Goal: Task Accomplishment & Management: Use online tool/utility

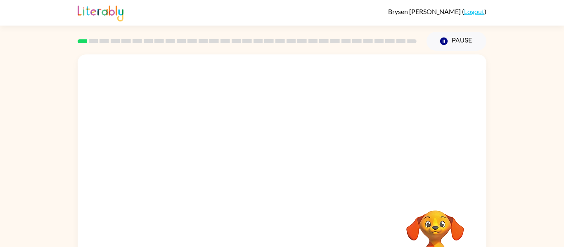
scroll to position [43, 0]
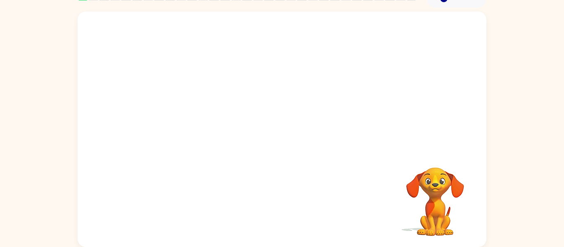
click at [257, 89] on video "Your browser must support playing .mp4 files to use Literably. Please try using…" at bounding box center [282, 81] width 409 height 139
click at [279, 137] on icon "button" at bounding box center [282, 133] width 14 height 14
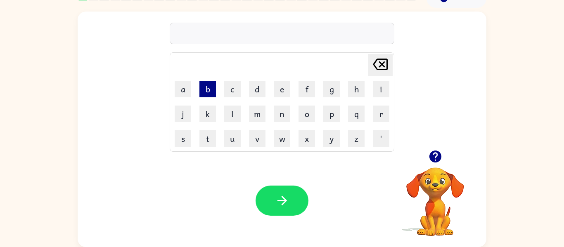
click at [210, 93] on button "b" at bounding box center [207, 89] width 17 height 17
click at [309, 109] on button "o" at bounding box center [306, 114] width 17 height 17
click at [437, 182] on video "Your browser must support playing .mp4 files to use Literably. Please try using…" at bounding box center [435, 196] width 83 height 83
click at [430, 194] on video "Your browser must support playing .mp4 files to use Literably. Please try using…" at bounding box center [435, 196] width 83 height 83
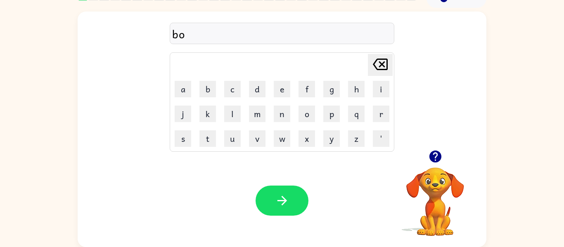
click at [435, 151] on icon "button" at bounding box center [435, 157] width 12 height 12
click at [377, 119] on button "r" at bounding box center [381, 114] width 17 height 17
click at [259, 88] on button "d" at bounding box center [257, 89] width 17 height 17
click at [281, 91] on button "e" at bounding box center [282, 89] width 17 height 17
click at [381, 112] on button "r" at bounding box center [381, 114] width 17 height 17
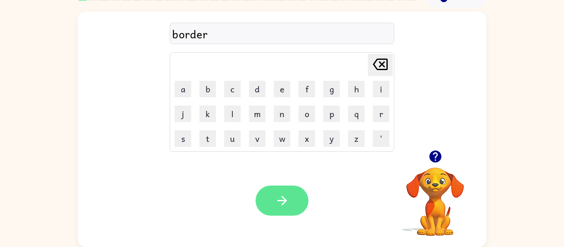
click at [289, 195] on icon "button" at bounding box center [282, 201] width 14 height 14
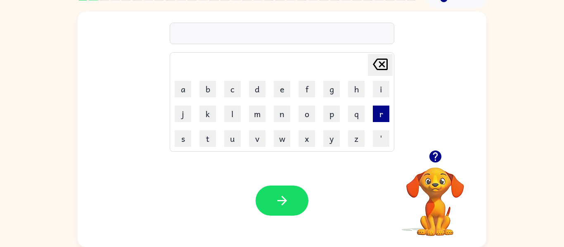
click at [384, 117] on button "r" at bounding box center [381, 114] width 17 height 17
click at [306, 117] on button "o" at bounding box center [306, 114] width 17 height 17
click at [230, 134] on button "u" at bounding box center [232, 138] width 17 height 17
click at [276, 119] on button "n" at bounding box center [282, 114] width 17 height 17
click at [253, 86] on button "d" at bounding box center [257, 89] width 17 height 17
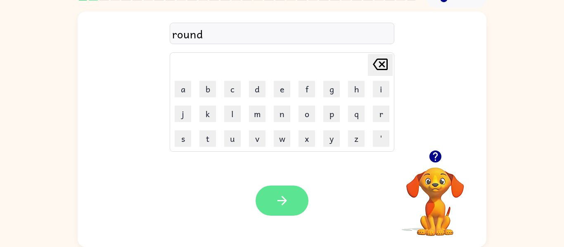
click at [275, 202] on icon "button" at bounding box center [282, 201] width 14 height 14
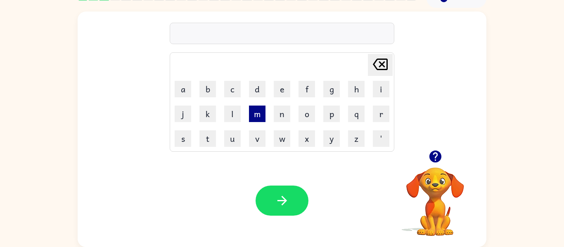
click at [260, 116] on button "m" at bounding box center [257, 114] width 17 height 17
click at [437, 157] on icon "button" at bounding box center [435, 157] width 12 height 12
click at [229, 137] on button "u" at bounding box center [232, 138] width 17 height 17
click at [179, 144] on button "s" at bounding box center [183, 138] width 17 height 17
click at [357, 93] on button "h" at bounding box center [356, 89] width 17 height 17
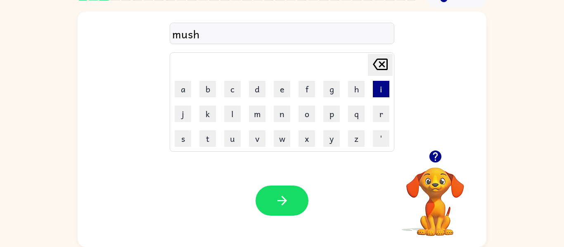
click at [380, 91] on button "i" at bounding box center [381, 89] width 17 height 17
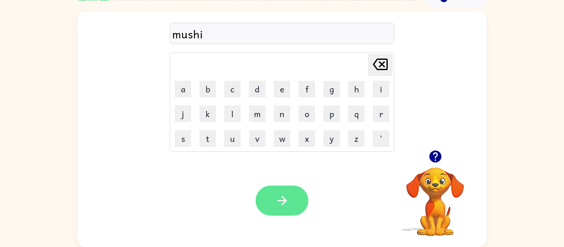
click at [278, 200] on icon "button" at bounding box center [282, 201] width 14 height 14
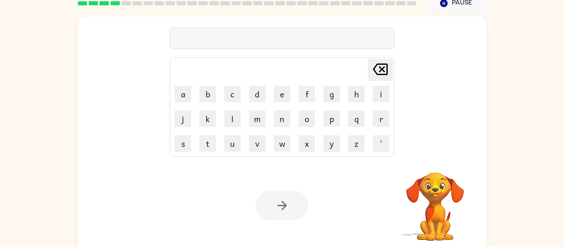
scroll to position [39, 0]
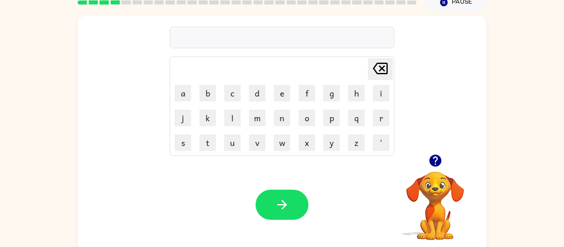
click at [304, 127] on td "o" at bounding box center [307, 118] width 24 height 24
click at [200, 144] on button "t" at bounding box center [207, 143] width 17 height 17
click at [389, 120] on button "r" at bounding box center [381, 118] width 17 height 17
click at [181, 96] on button "a" at bounding box center [183, 93] width 17 height 17
click at [282, 118] on button "n" at bounding box center [282, 118] width 17 height 17
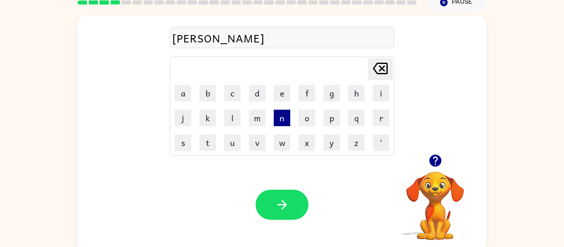
click at [283, 122] on button "n" at bounding box center [282, 118] width 17 height 17
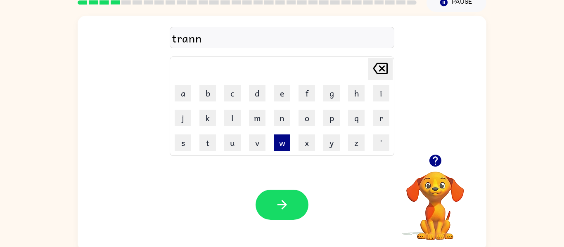
type button "n"
click at [381, 101] on button "i" at bounding box center [381, 93] width 17 height 17
click at [229, 149] on button "u" at bounding box center [232, 143] width 17 height 17
click at [385, 67] on icon "[PERSON_NAME] last character input" at bounding box center [380, 69] width 20 height 20
click at [281, 117] on button "n" at bounding box center [282, 118] width 17 height 17
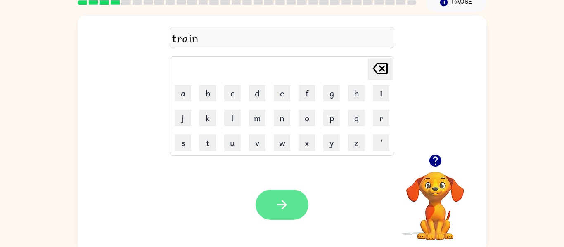
click at [283, 201] on icon "button" at bounding box center [282, 205] width 14 height 14
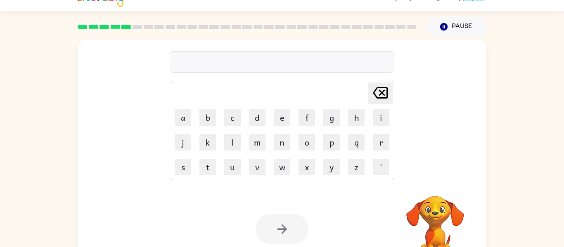
scroll to position [13, 0]
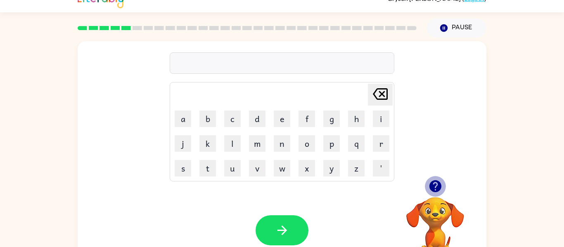
click at [437, 184] on icon "button" at bounding box center [435, 186] width 14 height 14
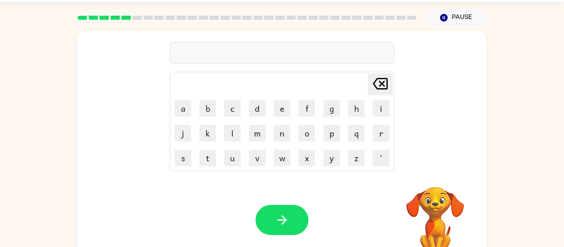
scroll to position [43, 0]
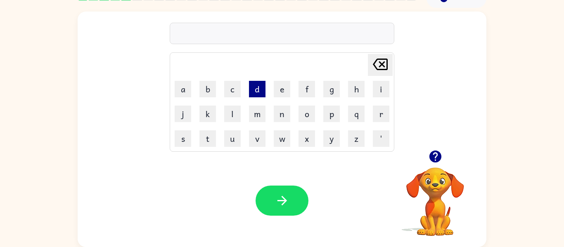
click at [256, 93] on button "d" at bounding box center [257, 89] width 17 height 17
click at [277, 89] on button "e" at bounding box center [282, 89] width 17 height 17
click at [307, 90] on button "f" at bounding box center [306, 89] width 17 height 17
click at [281, 88] on button "e" at bounding box center [282, 89] width 17 height 17
click at [279, 111] on button "n" at bounding box center [282, 114] width 17 height 17
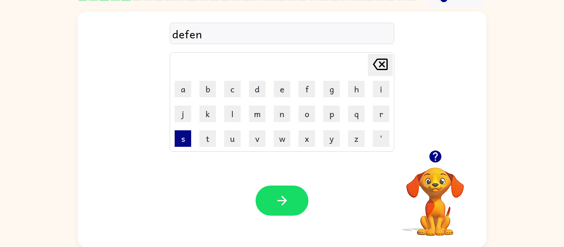
click at [187, 134] on button "s" at bounding box center [183, 138] width 17 height 17
click at [377, 93] on button "i" at bounding box center [381, 89] width 17 height 17
click at [258, 142] on button "v" at bounding box center [257, 138] width 17 height 17
click at [383, 73] on icon "[PERSON_NAME] last character input" at bounding box center [380, 64] width 20 height 20
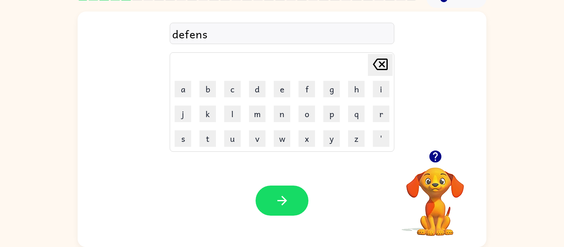
click at [383, 73] on icon "[PERSON_NAME] last character input" at bounding box center [380, 64] width 20 height 20
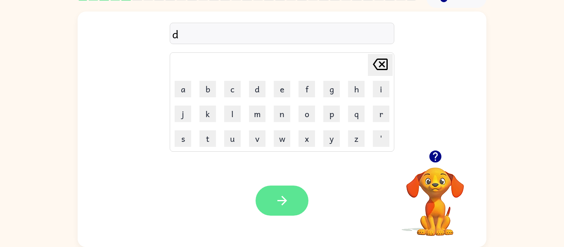
click at [267, 188] on button "button" at bounding box center [281, 201] width 53 height 30
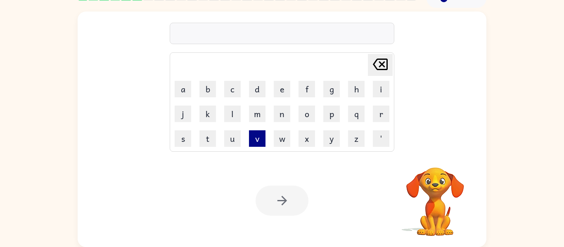
click at [259, 142] on button "v" at bounding box center [257, 138] width 17 height 17
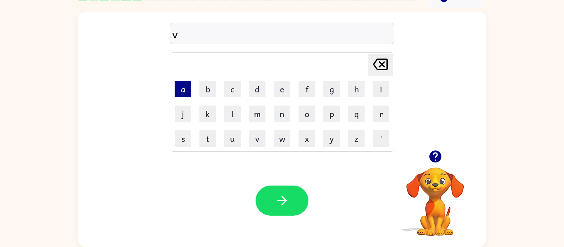
click at [189, 92] on button "a" at bounding box center [183, 89] width 17 height 17
click at [229, 93] on button "c" at bounding box center [232, 89] width 17 height 17
click at [186, 93] on button "a" at bounding box center [183, 89] width 17 height 17
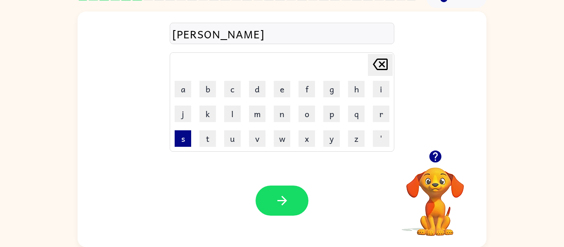
click at [178, 138] on button "s" at bounding box center [183, 138] width 17 height 17
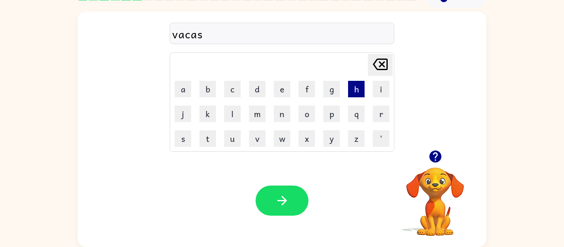
click at [360, 88] on button "h" at bounding box center [356, 89] width 17 height 17
click at [289, 118] on button "n" at bounding box center [282, 114] width 17 height 17
click at [380, 69] on icon at bounding box center [380, 65] width 15 height 12
click at [313, 113] on button "o" at bounding box center [306, 114] width 17 height 17
click at [284, 115] on button "n" at bounding box center [282, 114] width 17 height 17
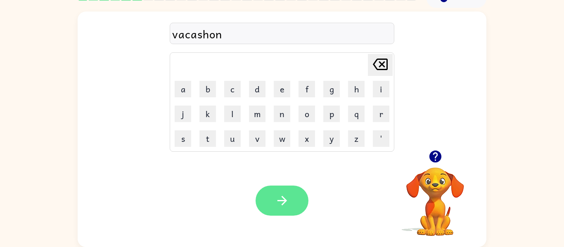
click at [277, 205] on icon "button" at bounding box center [282, 201] width 14 height 14
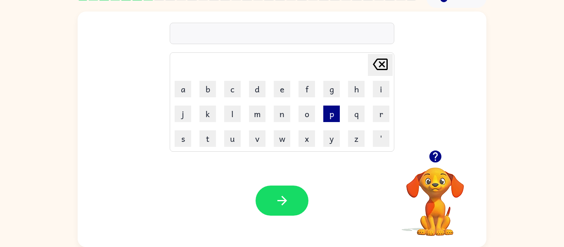
click at [332, 115] on button "p" at bounding box center [331, 114] width 17 height 17
click at [236, 136] on button "u" at bounding box center [232, 138] width 17 height 17
click at [262, 85] on button "d" at bounding box center [257, 89] width 17 height 17
click at [229, 109] on button "l" at bounding box center [232, 114] width 17 height 17
click at [283, 87] on button "e" at bounding box center [282, 89] width 17 height 17
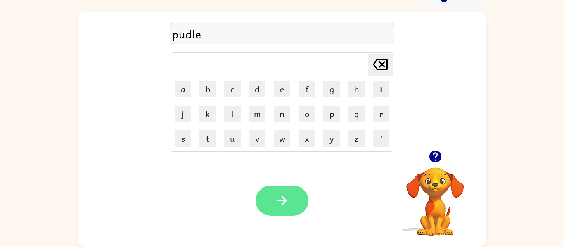
click at [271, 196] on button "button" at bounding box center [281, 201] width 53 height 30
click at [269, 203] on button "button" at bounding box center [281, 201] width 53 height 30
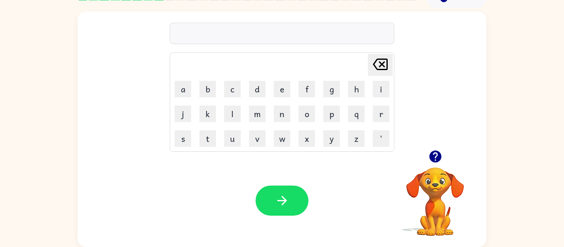
click at [46, 199] on div "[PERSON_NAME] last character input a b c d e f g h i j k l m n o p q r s t u v …" at bounding box center [282, 127] width 564 height 239
click at [248, 116] on td "m" at bounding box center [257, 114] width 24 height 24
click at [250, 115] on button "m" at bounding box center [257, 114] width 17 height 17
click at [281, 89] on button "e" at bounding box center [282, 89] width 17 height 17
click at [383, 113] on button "r" at bounding box center [381, 114] width 17 height 17
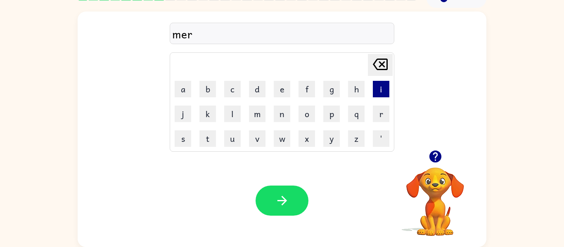
click at [380, 94] on button "i" at bounding box center [381, 89] width 17 height 17
click at [231, 95] on button "c" at bounding box center [232, 89] width 17 height 17
click at [234, 110] on button "l" at bounding box center [232, 114] width 17 height 17
click at [284, 92] on button "e" at bounding box center [282, 89] width 17 height 17
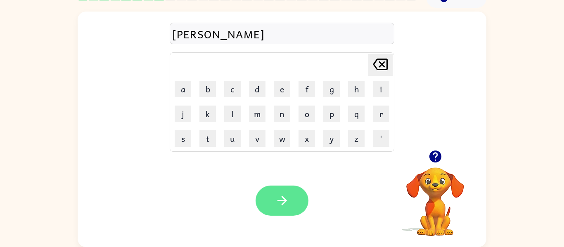
click at [279, 194] on icon "button" at bounding box center [282, 201] width 14 height 14
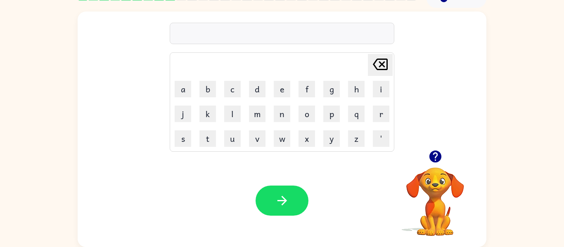
click at [435, 158] on icon "button" at bounding box center [435, 156] width 14 height 14
click at [342, 120] on td "p" at bounding box center [331, 114] width 24 height 24
click at [345, 117] on td "q" at bounding box center [356, 114] width 24 height 24
click at [359, 117] on button "q" at bounding box center [356, 114] width 17 height 17
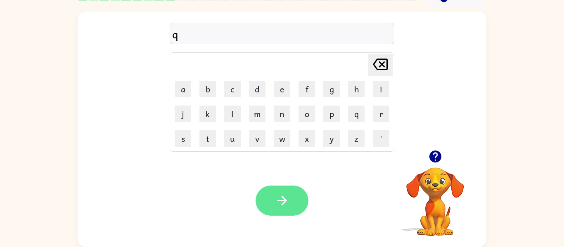
click at [286, 196] on icon "button" at bounding box center [282, 201] width 14 height 14
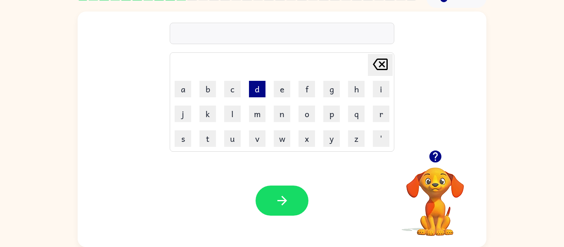
click at [252, 90] on button "d" at bounding box center [257, 89] width 17 height 17
click at [383, 88] on button "i" at bounding box center [381, 89] width 17 height 17
click at [183, 142] on button "s" at bounding box center [183, 138] width 17 height 17
click at [436, 157] on icon "button" at bounding box center [435, 156] width 14 height 14
click at [206, 139] on button "t" at bounding box center [207, 138] width 17 height 17
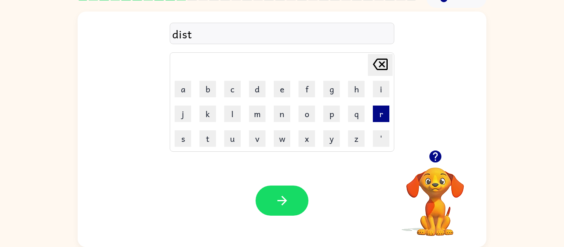
click at [377, 115] on button "r" at bounding box center [381, 114] width 17 height 17
click at [236, 140] on button "u" at bounding box center [232, 138] width 17 height 17
click at [185, 142] on button "s" at bounding box center [183, 138] width 17 height 17
click at [213, 143] on button "t" at bounding box center [207, 138] width 17 height 17
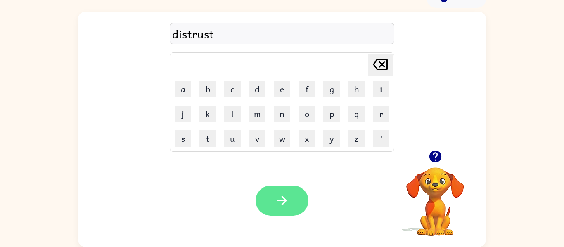
click at [282, 191] on button "button" at bounding box center [281, 201] width 53 height 30
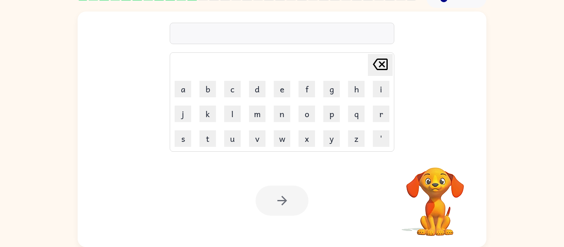
scroll to position [0, 0]
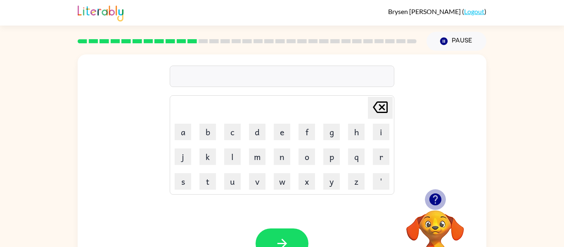
click at [426, 198] on button "button" at bounding box center [435, 199] width 21 height 21
click at [374, 155] on button "r" at bounding box center [381, 157] width 17 height 17
click at [307, 160] on button "o" at bounding box center [306, 157] width 17 height 17
click at [257, 137] on button "d" at bounding box center [257, 132] width 17 height 17
click at [283, 134] on button "e" at bounding box center [282, 132] width 17 height 17
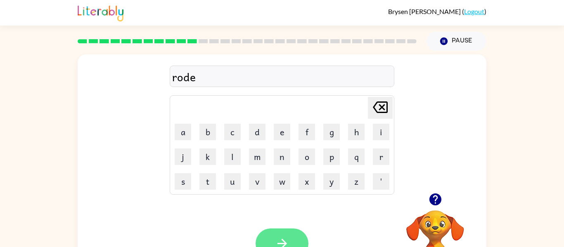
click at [279, 234] on button "button" at bounding box center [281, 244] width 53 height 30
click at [437, 196] on icon "button" at bounding box center [435, 200] width 12 height 12
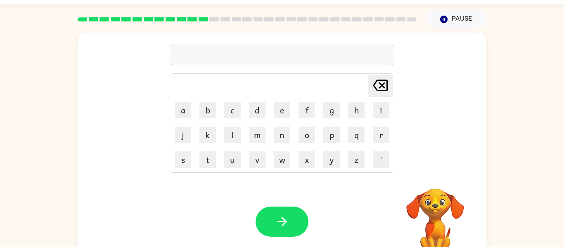
scroll to position [24, 0]
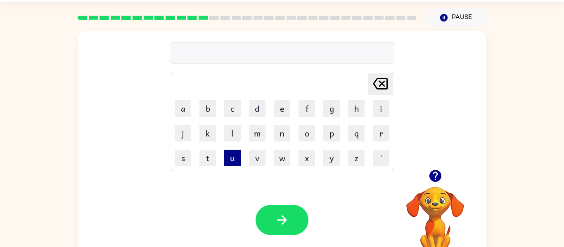
click at [229, 156] on button "u" at bounding box center [232, 158] width 17 height 17
click at [335, 137] on button "p" at bounding box center [331, 133] width 17 height 17
click at [326, 110] on button "g" at bounding box center [331, 108] width 17 height 17
click at [382, 132] on button "r" at bounding box center [381, 133] width 17 height 17
click at [184, 113] on button "a" at bounding box center [183, 108] width 17 height 17
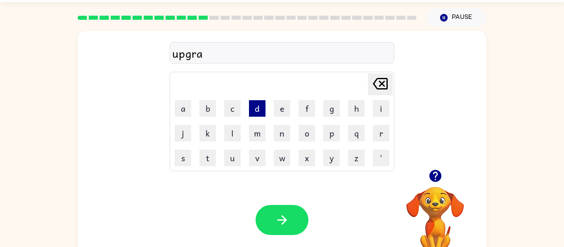
click at [254, 111] on button "d" at bounding box center [257, 108] width 17 height 17
click at [282, 104] on button "e" at bounding box center [282, 108] width 17 height 17
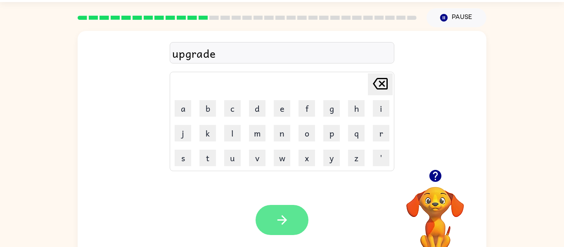
click at [272, 219] on button "button" at bounding box center [281, 220] width 53 height 30
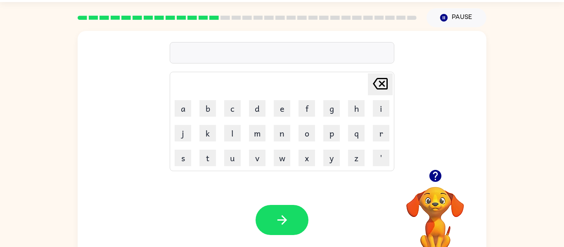
click at [438, 174] on icon "button" at bounding box center [435, 176] width 12 height 12
click at [257, 131] on button "m" at bounding box center [257, 133] width 17 height 17
click at [189, 111] on button "a" at bounding box center [183, 108] width 17 height 17
click at [252, 113] on button "d" at bounding box center [257, 108] width 17 height 17
click at [286, 139] on button "n" at bounding box center [282, 133] width 17 height 17
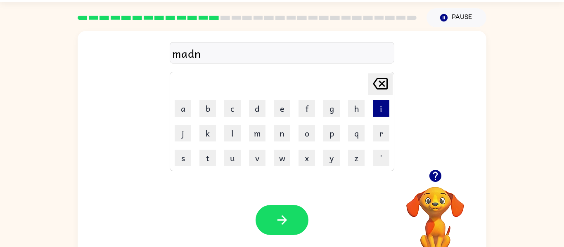
click at [384, 111] on button "i" at bounding box center [381, 108] width 17 height 17
click at [180, 154] on button "s" at bounding box center [183, 158] width 17 height 17
click at [285, 103] on button "e" at bounding box center [282, 108] width 17 height 17
click at [379, 79] on icon "[PERSON_NAME] last character input" at bounding box center [380, 84] width 20 height 20
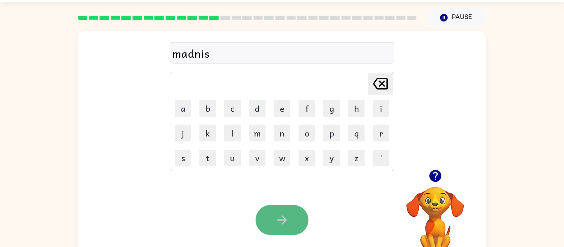
click at [292, 224] on button "button" at bounding box center [281, 220] width 53 height 30
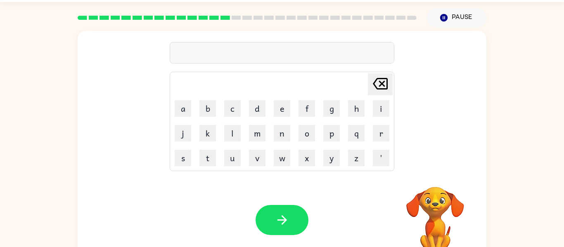
click at [297, 206] on button "button" at bounding box center [281, 220] width 53 height 30
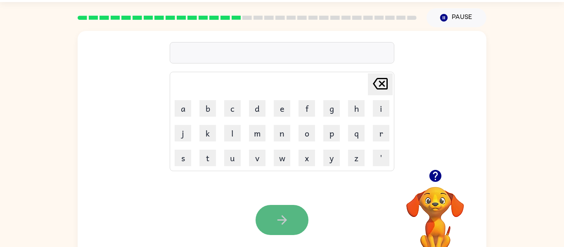
click at [279, 217] on icon "button" at bounding box center [282, 220] width 14 height 14
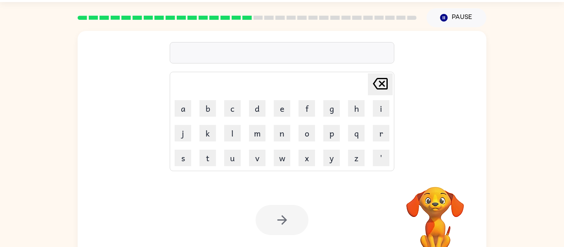
click at [279, 217] on div at bounding box center [281, 220] width 53 height 30
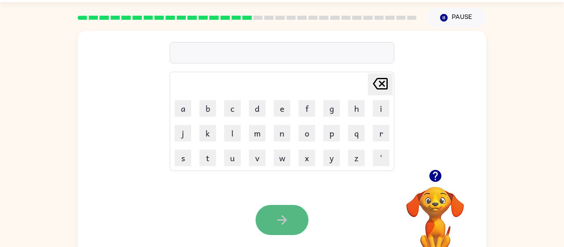
click at [297, 213] on button "button" at bounding box center [281, 220] width 53 height 30
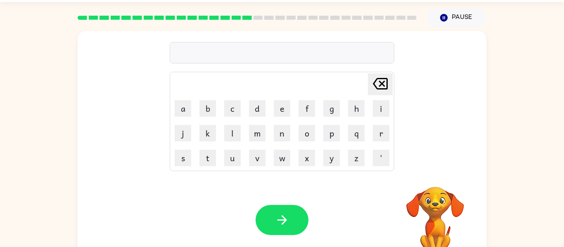
click at [297, 213] on button "button" at bounding box center [281, 220] width 53 height 30
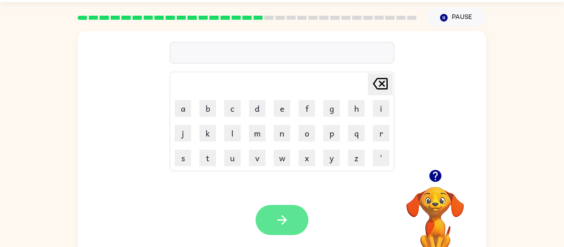
click at [278, 209] on button "button" at bounding box center [281, 220] width 53 height 30
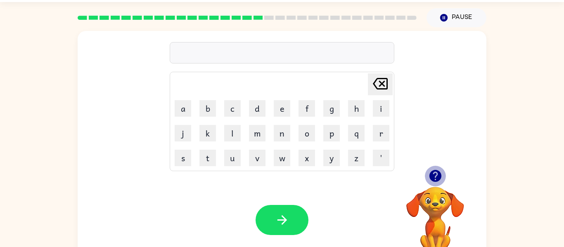
click at [432, 176] on icon "button" at bounding box center [435, 176] width 12 height 12
click at [210, 108] on button "b" at bounding box center [207, 108] width 17 height 17
click at [373, 130] on button "r" at bounding box center [381, 133] width 17 height 17
click at [384, 111] on button "i" at bounding box center [381, 108] width 17 height 17
click at [258, 135] on button "m" at bounding box center [257, 133] width 17 height 17
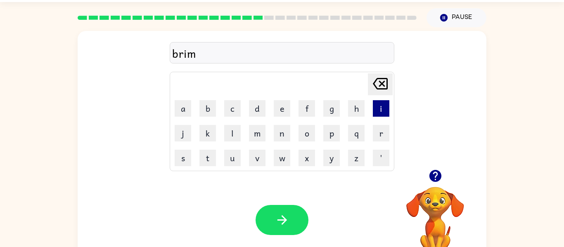
click at [385, 106] on button "i" at bounding box center [381, 108] width 17 height 17
click at [277, 135] on button "n" at bounding box center [282, 133] width 17 height 17
type button "n"
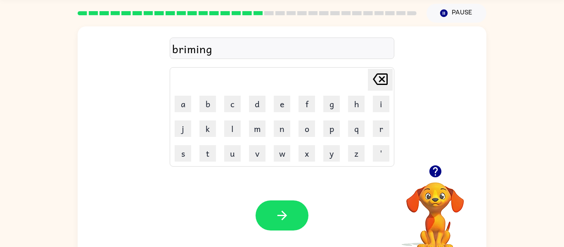
scroll to position [30, 0]
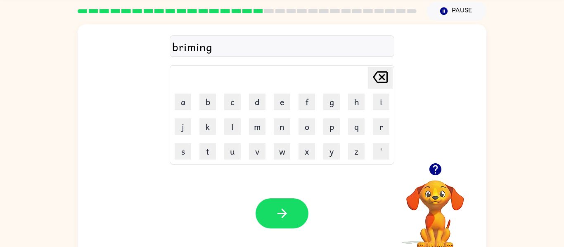
click at [442, 171] on icon "button" at bounding box center [435, 169] width 14 height 14
click at [291, 206] on button "button" at bounding box center [281, 213] width 53 height 30
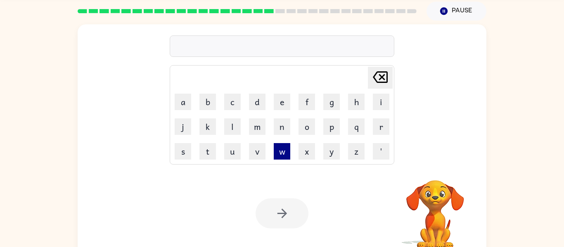
click at [285, 151] on button "w" at bounding box center [282, 151] width 17 height 17
click at [282, 219] on div at bounding box center [281, 213] width 53 height 30
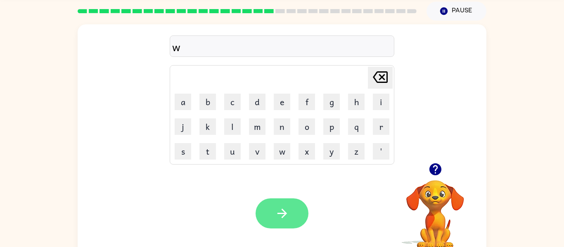
click at [283, 215] on icon "button" at bounding box center [281, 213] width 9 height 9
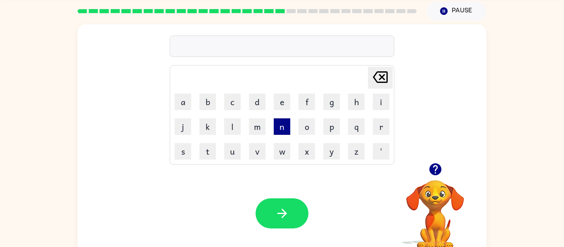
click at [280, 128] on button "n" at bounding box center [282, 126] width 17 height 17
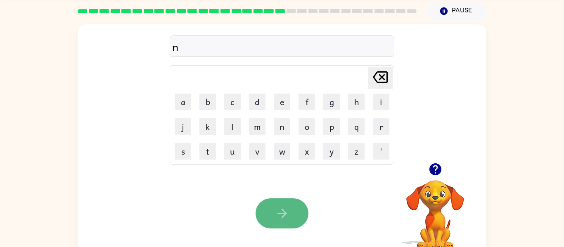
click at [270, 211] on button "button" at bounding box center [281, 213] width 53 height 30
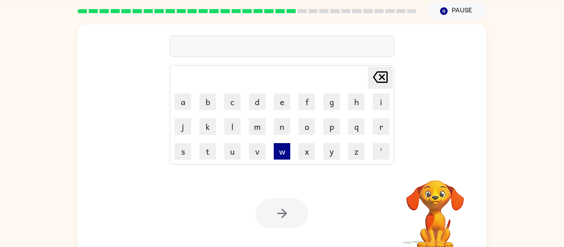
click at [283, 150] on button "w" at bounding box center [282, 151] width 17 height 17
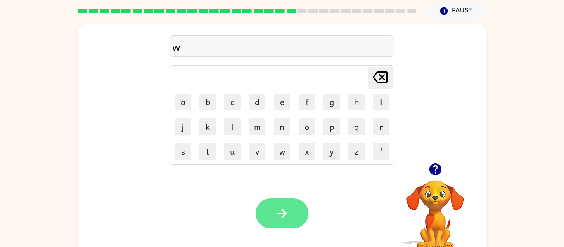
click at [272, 213] on button "button" at bounding box center [281, 213] width 53 height 30
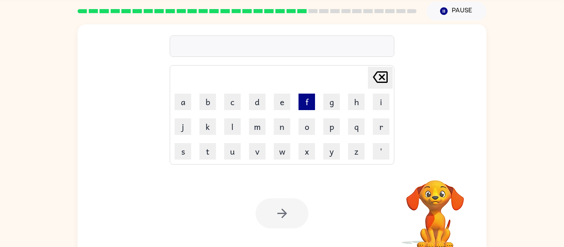
click at [306, 103] on button "f" at bounding box center [306, 102] width 17 height 17
click at [380, 85] on icon "[PERSON_NAME] last character input" at bounding box center [380, 77] width 20 height 20
click at [229, 102] on button "c" at bounding box center [232, 102] width 17 height 17
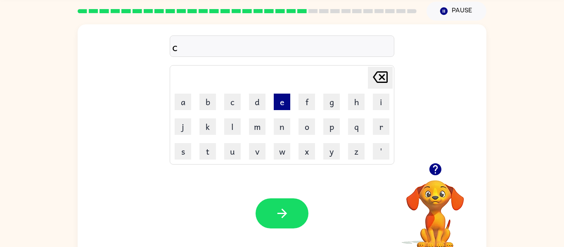
click at [279, 103] on button "e" at bounding box center [282, 102] width 17 height 17
click at [277, 126] on button "n" at bounding box center [282, 126] width 17 height 17
click at [205, 151] on button "t" at bounding box center [207, 151] width 17 height 17
click at [328, 125] on button "p" at bounding box center [331, 126] width 17 height 17
click at [284, 106] on button "e" at bounding box center [282, 102] width 17 height 17
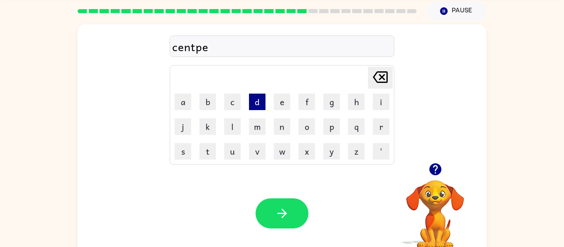
click at [257, 98] on button "d" at bounding box center [257, 102] width 17 height 17
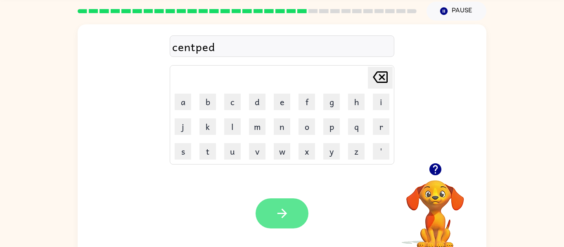
click at [287, 203] on button "button" at bounding box center [281, 213] width 53 height 30
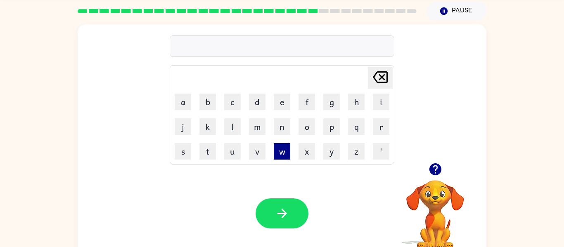
click at [278, 154] on button "w" at bounding box center [282, 151] width 17 height 17
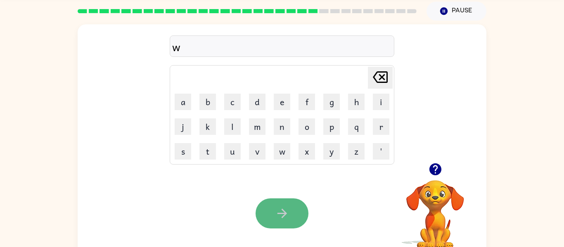
click at [292, 216] on button "button" at bounding box center [281, 213] width 53 height 30
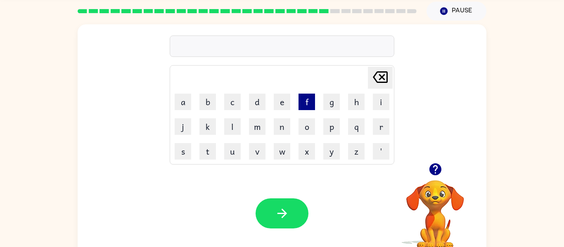
click at [301, 102] on button "f" at bounding box center [306, 102] width 17 height 17
click at [302, 130] on button "o" at bounding box center [306, 126] width 17 height 17
click at [381, 127] on button "r" at bounding box center [381, 126] width 17 height 17
click at [280, 154] on button "w" at bounding box center [282, 151] width 17 height 17
click at [378, 123] on button "r" at bounding box center [381, 126] width 17 height 17
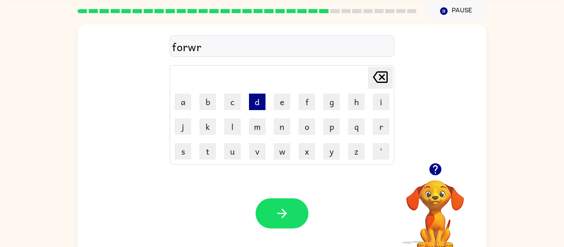
click at [252, 102] on button "d" at bounding box center [257, 102] width 17 height 17
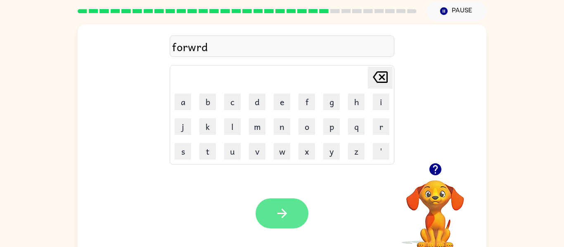
click at [274, 203] on button "button" at bounding box center [281, 213] width 53 height 30
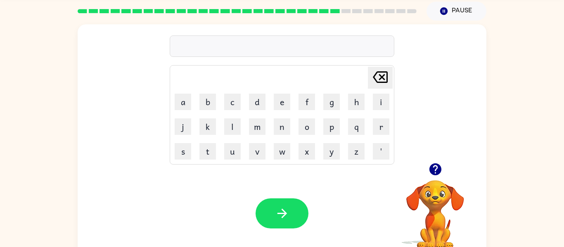
click at [274, 203] on button "button" at bounding box center [281, 213] width 53 height 30
click at [351, 151] on button "z" at bounding box center [356, 151] width 17 height 17
click at [280, 213] on icon "button" at bounding box center [282, 213] width 14 height 14
click at [330, 108] on button "g" at bounding box center [331, 102] width 17 height 17
click at [179, 99] on button "a" at bounding box center [183, 102] width 17 height 17
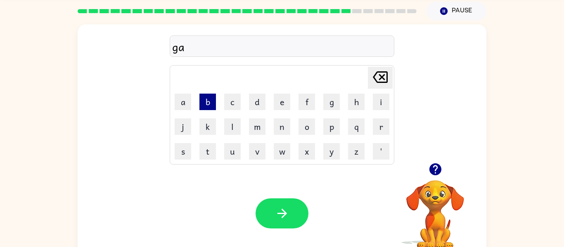
click at [212, 104] on button "b" at bounding box center [207, 102] width 17 height 17
click at [230, 132] on button "l" at bounding box center [232, 126] width 17 height 17
click at [380, 102] on button "i" at bounding box center [381, 102] width 17 height 17
click at [279, 131] on button "n" at bounding box center [282, 126] width 17 height 17
click at [432, 173] on icon "button" at bounding box center [435, 169] width 12 height 12
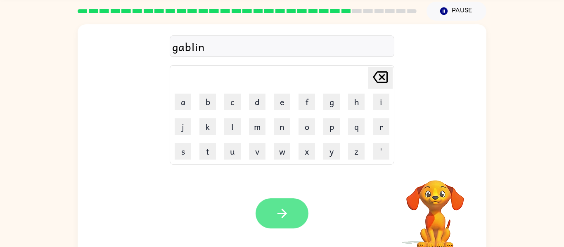
click at [298, 215] on button "button" at bounding box center [281, 213] width 53 height 30
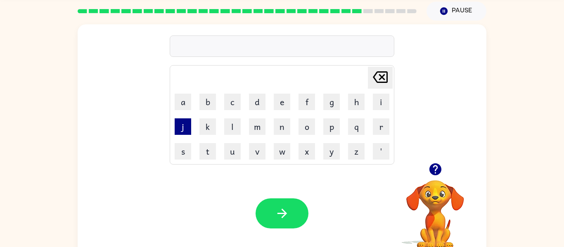
click at [184, 129] on button "j" at bounding box center [183, 126] width 17 height 17
click at [176, 102] on button "a" at bounding box center [183, 102] width 17 height 17
click at [202, 128] on button "k" at bounding box center [207, 126] width 17 height 17
click at [279, 104] on button "e" at bounding box center [282, 102] width 17 height 17
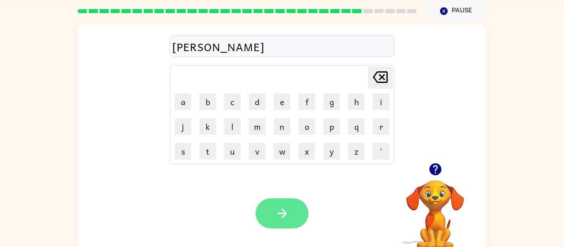
click at [286, 208] on icon "button" at bounding box center [282, 213] width 14 height 14
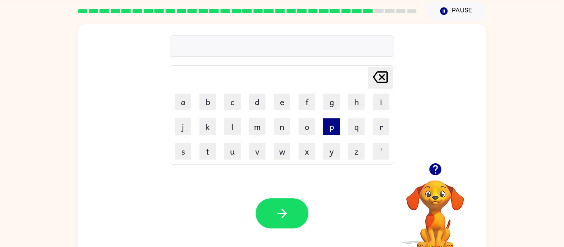
click at [333, 127] on button "p" at bounding box center [331, 126] width 17 height 17
click at [279, 104] on button "e" at bounding box center [282, 102] width 17 height 17
click at [376, 128] on button "r" at bounding box center [381, 126] width 17 height 17
click at [175, 153] on button "s" at bounding box center [183, 151] width 17 height 17
click at [282, 103] on button "e" at bounding box center [282, 102] width 17 height 17
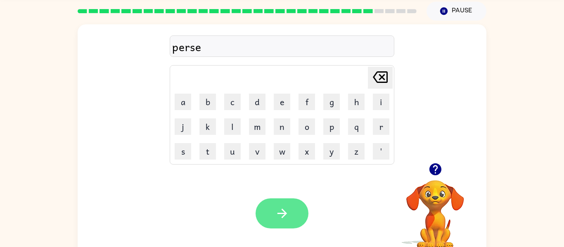
click at [279, 215] on icon "button" at bounding box center [282, 213] width 14 height 14
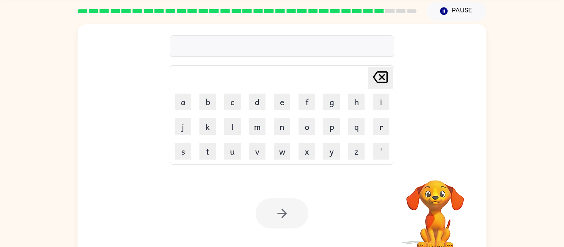
click at [329, 142] on td "y" at bounding box center [331, 151] width 24 height 24
click at [330, 151] on button "y" at bounding box center [331, 151] width 17 height 17
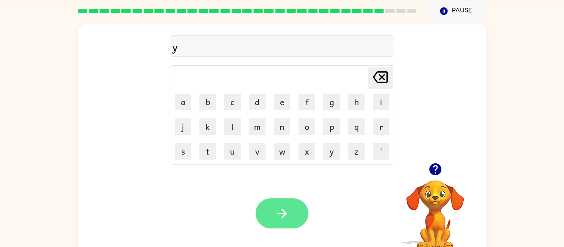
click at [290, 215] on button "button" at bounding box center [281, 213] width 53 height 30
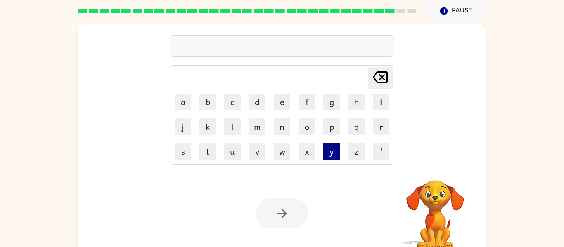
click at [331, 149] on button "y" at bounding box center [331, 151] width 17 height 17
click at [308, 133] on button "o" at bounding box center [306, 126] width 17 height 17
click at [309, 154] on button "x" at bounding box center [306, 151] width 17 height 17
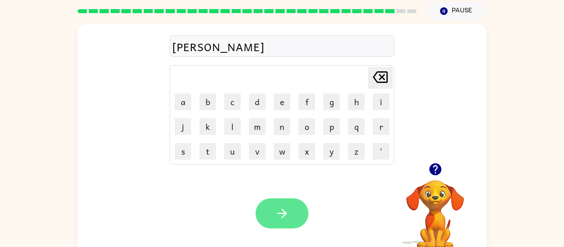
click at [289, 212] on button "button" at bounding box center [281, 213] width 53 height 30
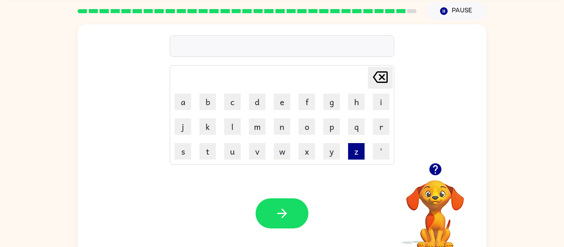
click at [356, 154] on button "z" at bounding box center [356, 151] width 17 height 17
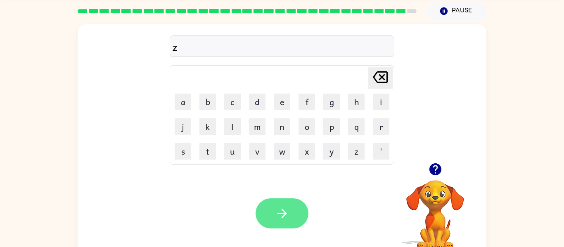
click at [296, 214] on button "button" at bounding box center [281, 213] width 53 height 30
